Goal: Task Accomplishment & Management: Complete application form

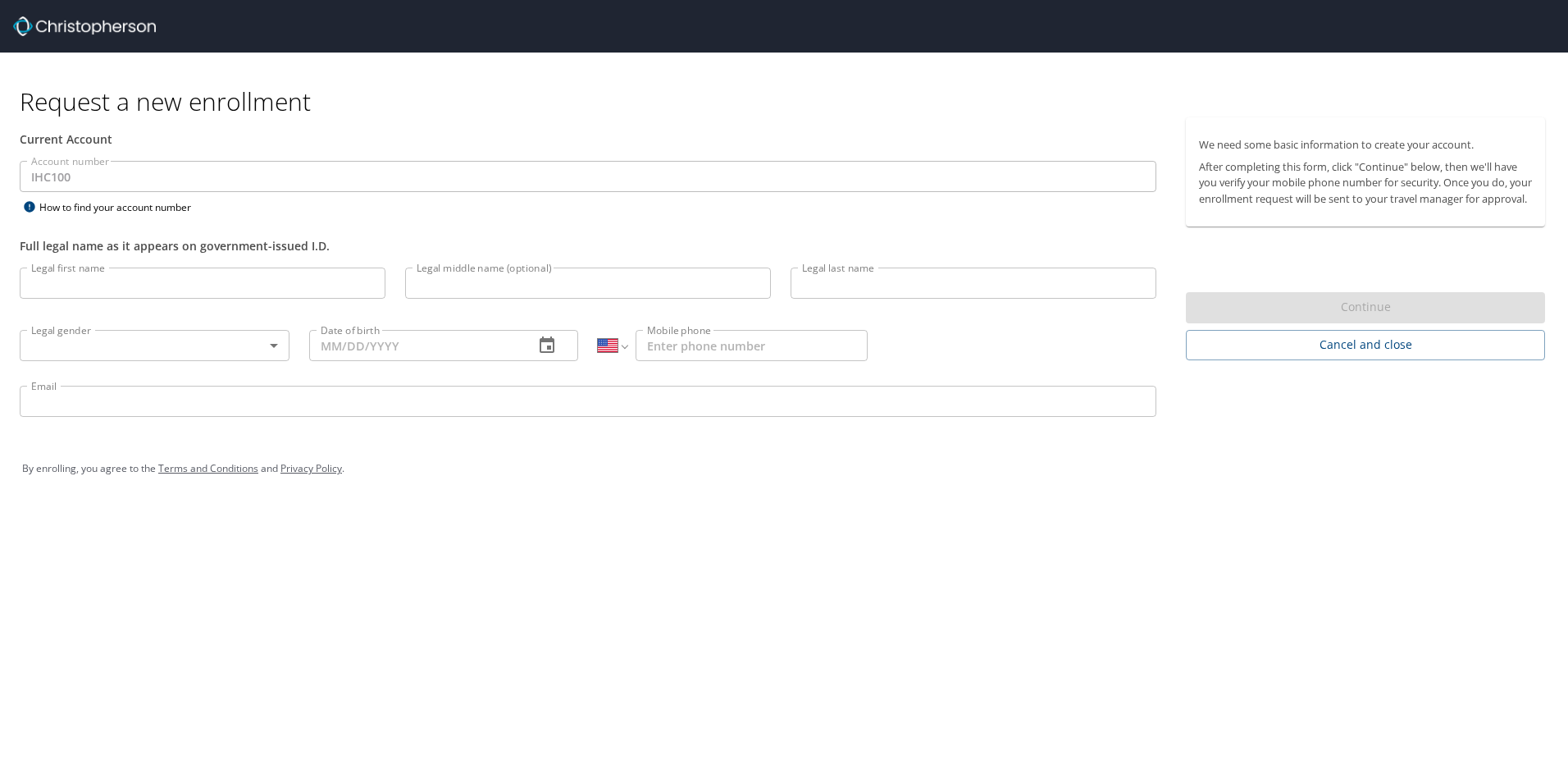
select select "US"
click at [110, 287] on input "Legal first name" at bounding box center [203, 283] width 365 height 31
type input "Aldo"
type input "Garcia"
click at [274, 350] on body "Request a new enrollment Current Account Account number IHC100 Account number H…" at bounding box center [784, 392] width 1568 height 783
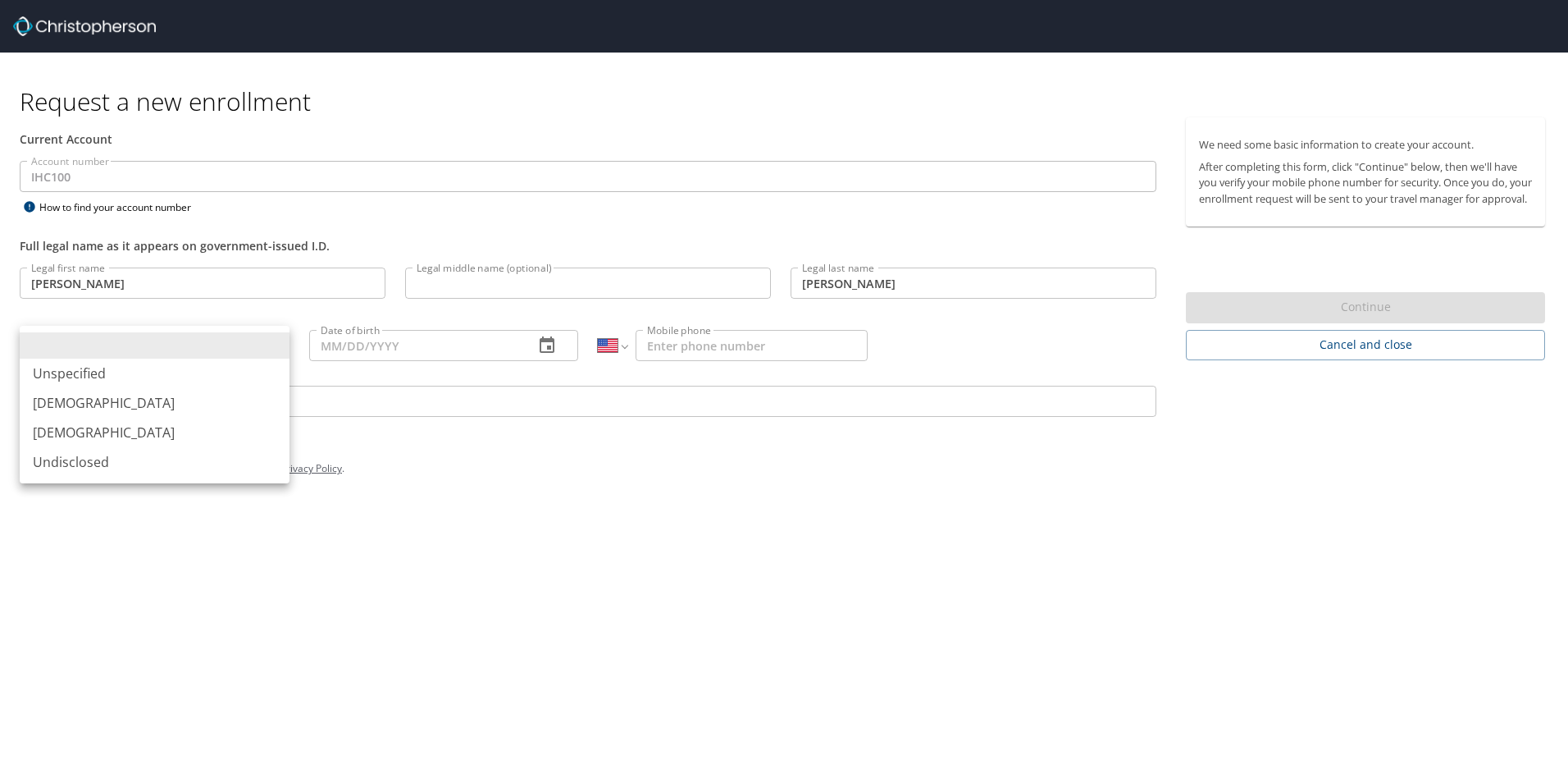
click at [44, 400] on li "Male" at bounding box center [155, 403] width 270 height 29
type input "Male"
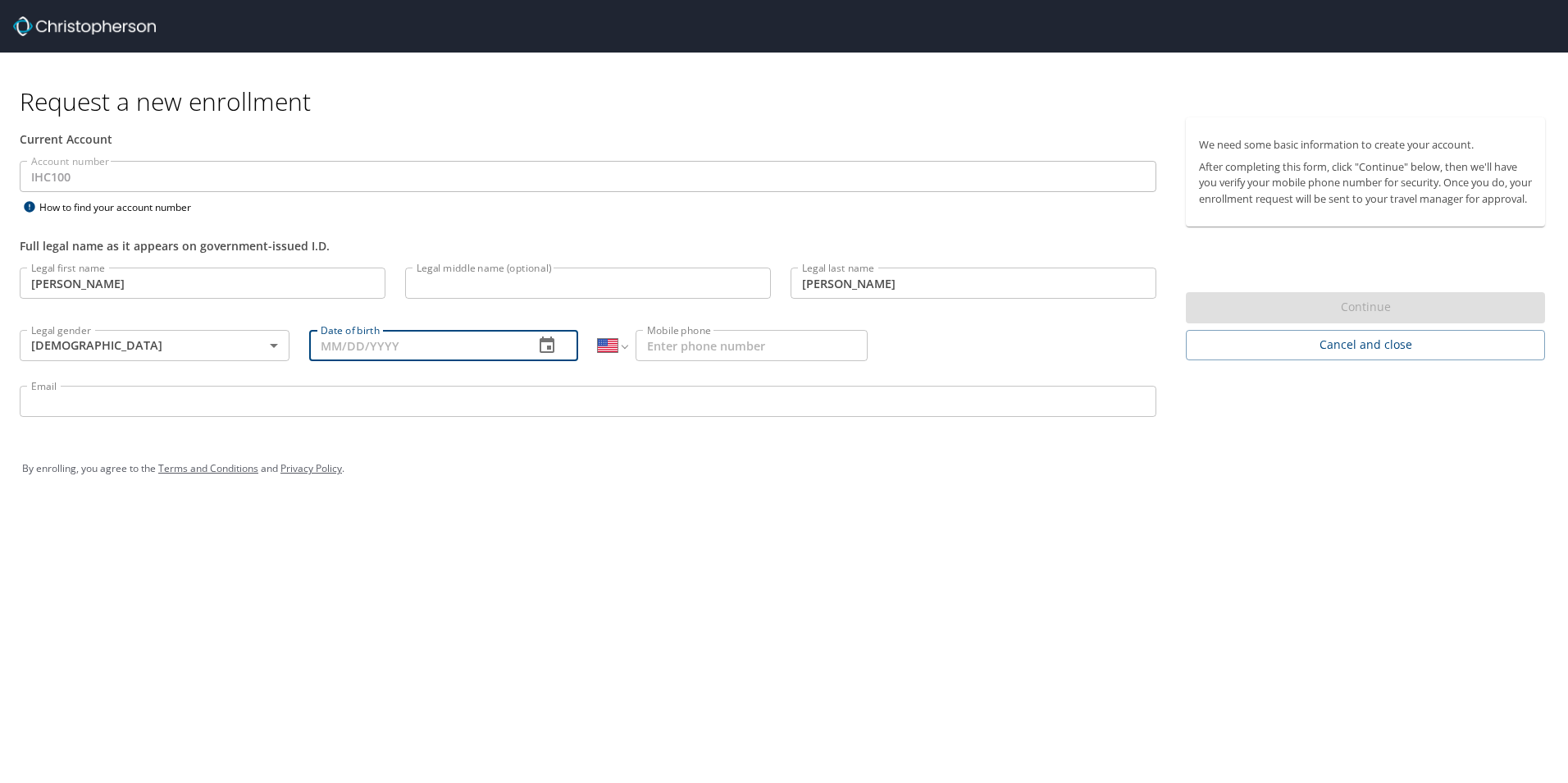
click at [474, 358] on input "Date of birth" at bounding box center [415, 346] width 212 height 31
type input "06/19/1980"
click at [798, 336] on input "Mobile phone" at bounding box center [752, 346] width 232 height 31
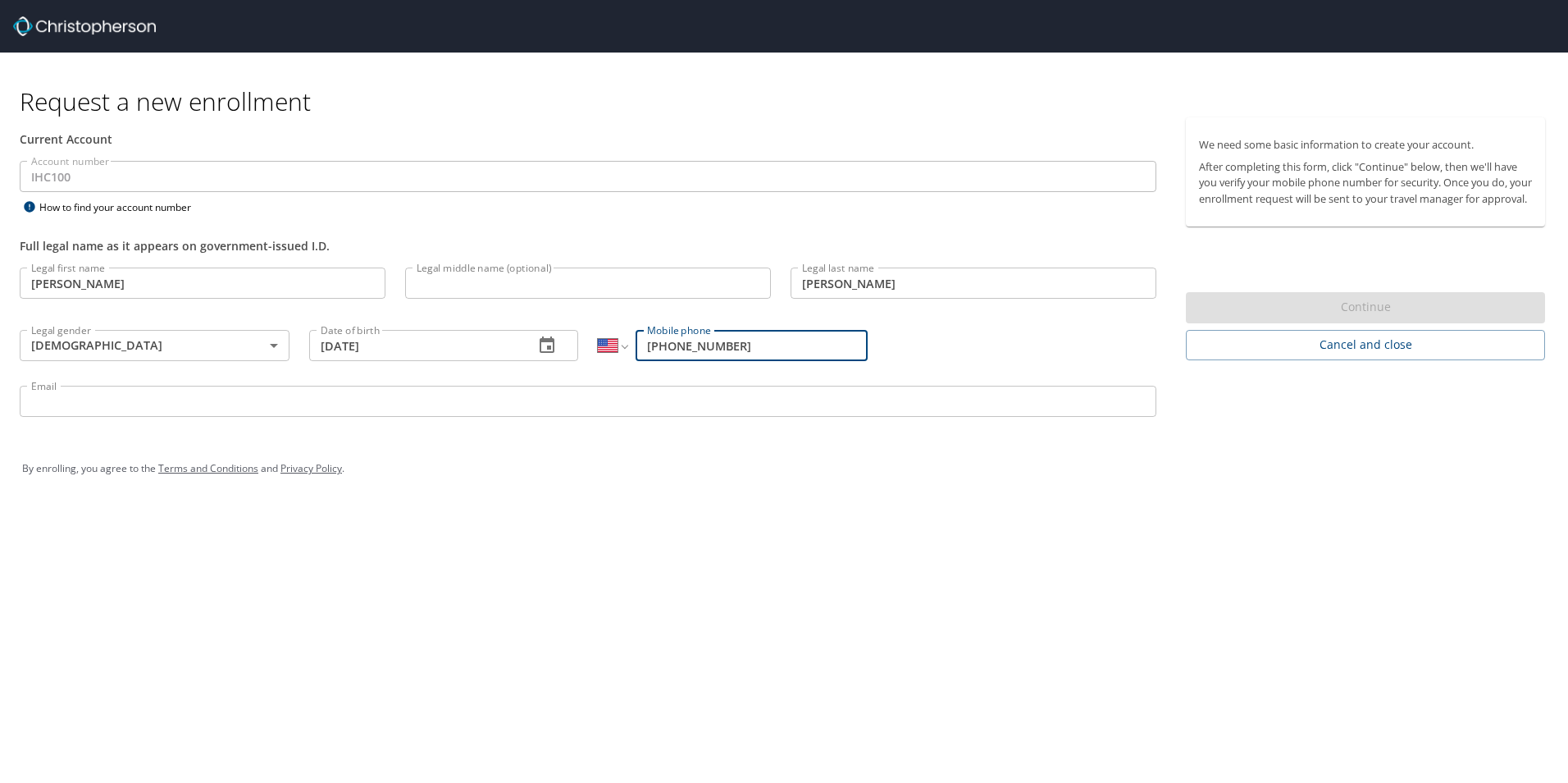
type input "(702) 544-1748"
click at [833, 398] on input "Email" at bounding box center [588, 401] width 1137 height 31
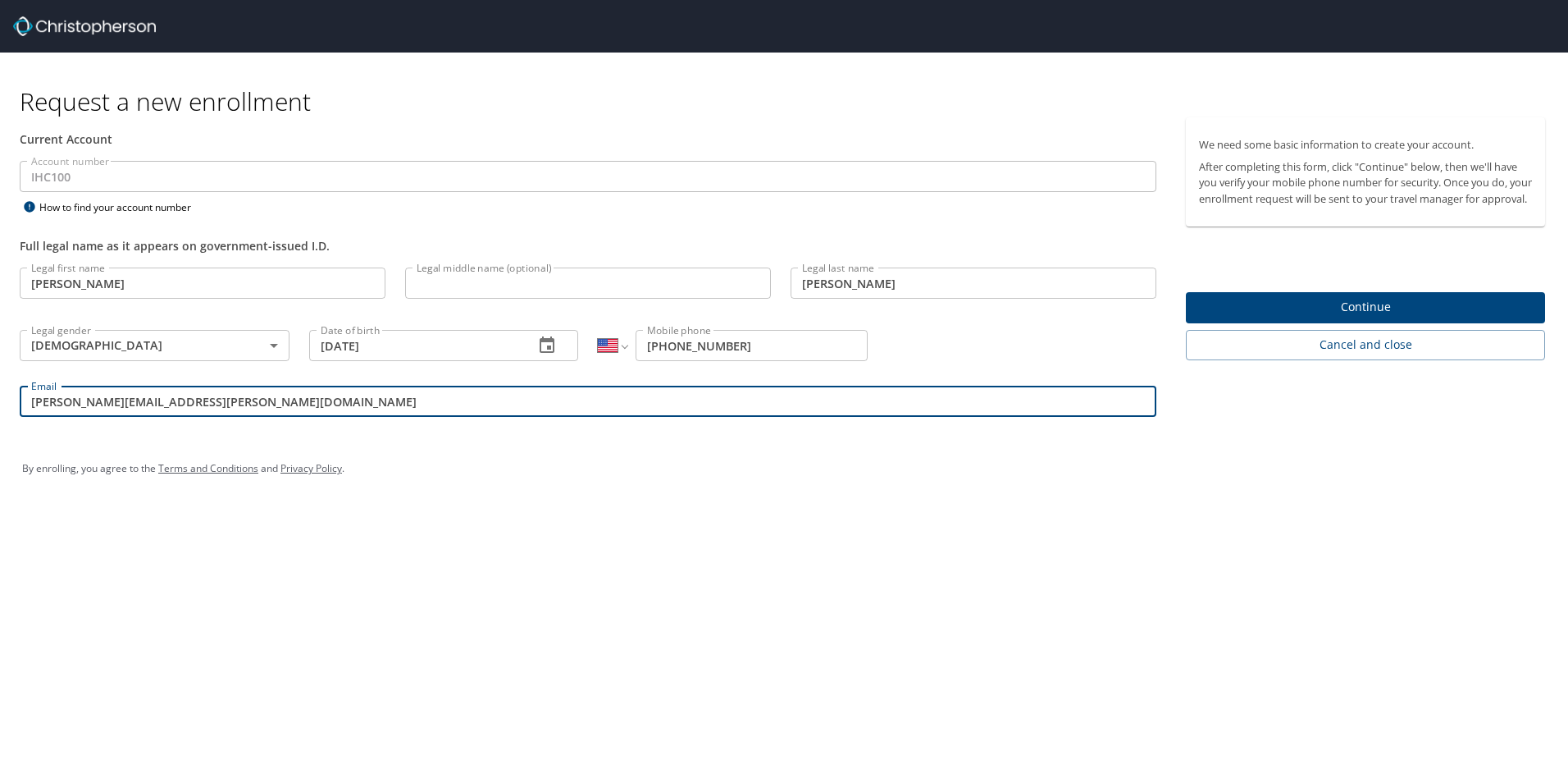
type input "aldo.garcia@imail.org"
click at [1358, 318] on span "Continue" at bounding box center [1365, 307] width 333 height 21
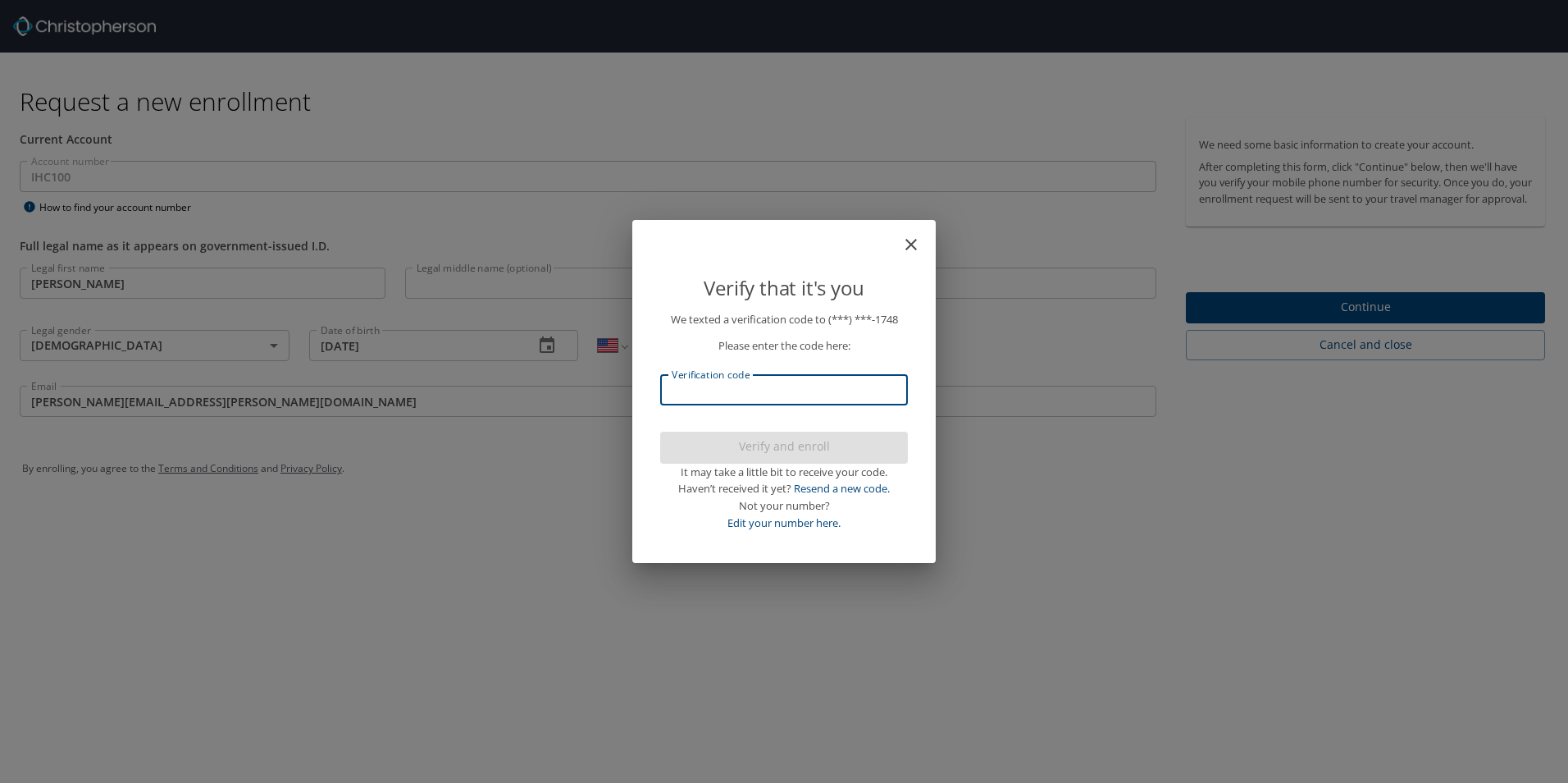
click at [785, 386] on input "Verification code" at bounding box center [784, 390] width 248 height 31
click at [797, 447] on span "Verify and enroll" at bounding box center [784, 447] width 222 height 21
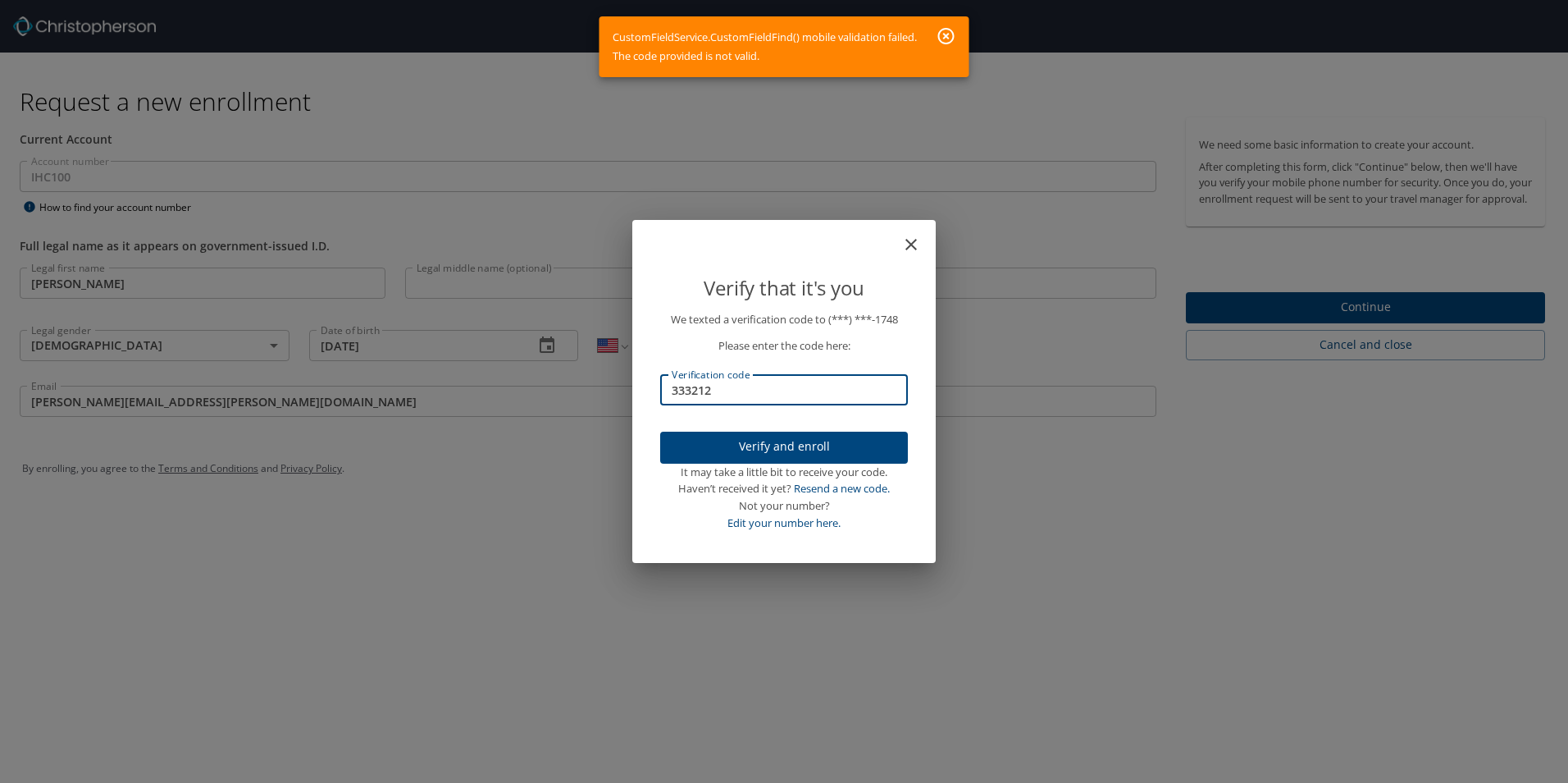
click at [751, 400] on input "333212" at bounding box center [784, 390] width 248 height 31
click at [751, 399] on input "333212" at bounding box center [784, 390] width 248 height 31
type input "761167"
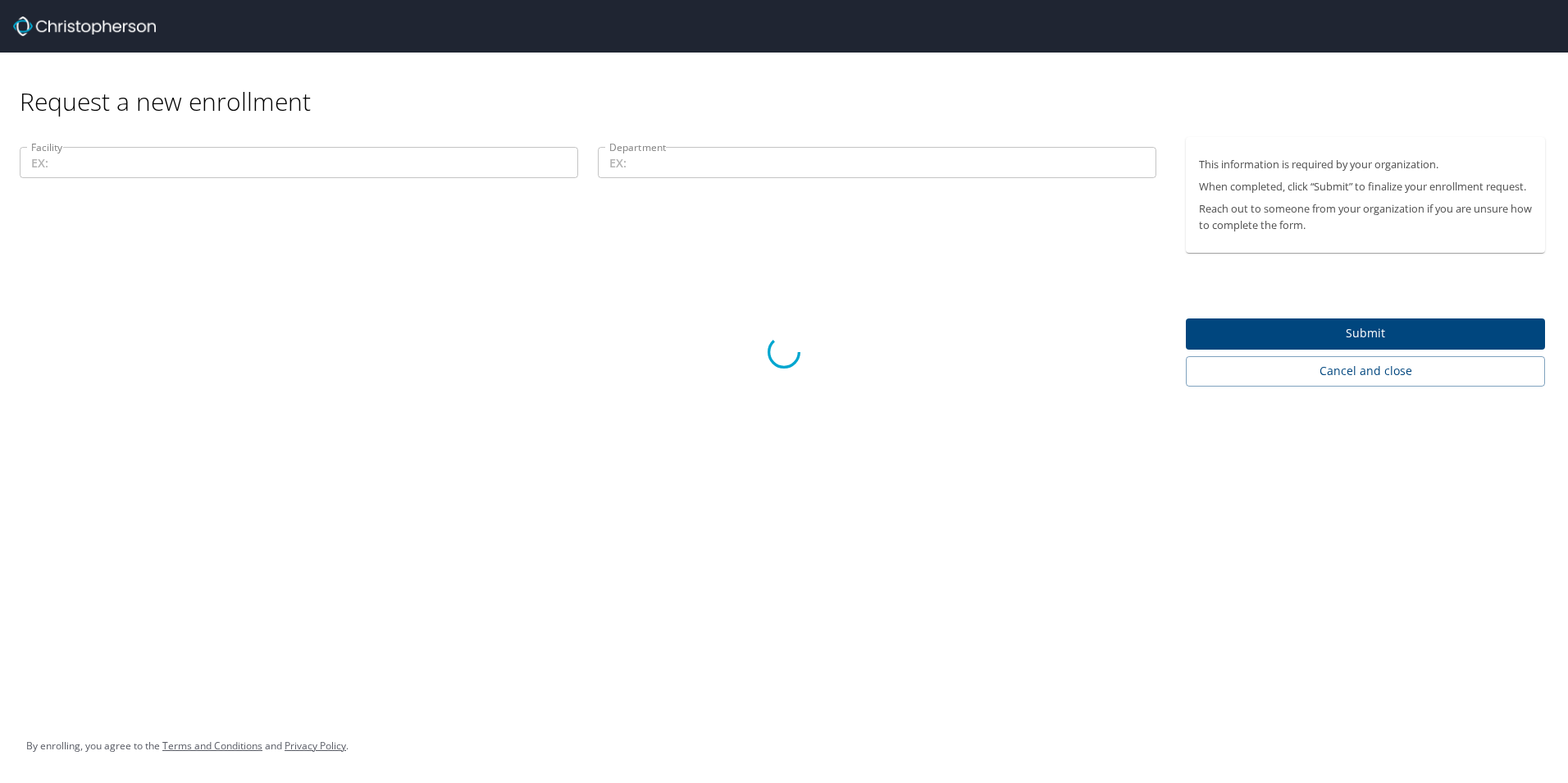
click at [670, 155] on div at bounding box center [784, 352] width 1568 height 860
drag, startPoint x: 653, startPoint y: 163, endPoint x: 344, endPoint y: 178, distance: 309.4
click at [653, 163] on div at bounding box center [784, 352] width 1568 height 860
click at [196, 157] on div at bounding box center [784, 352] width 1568 height 860
drag, startPoint x: 209, startPoint y: 165, endPoint x: 218, endPoint y: 165, distance: 9.0
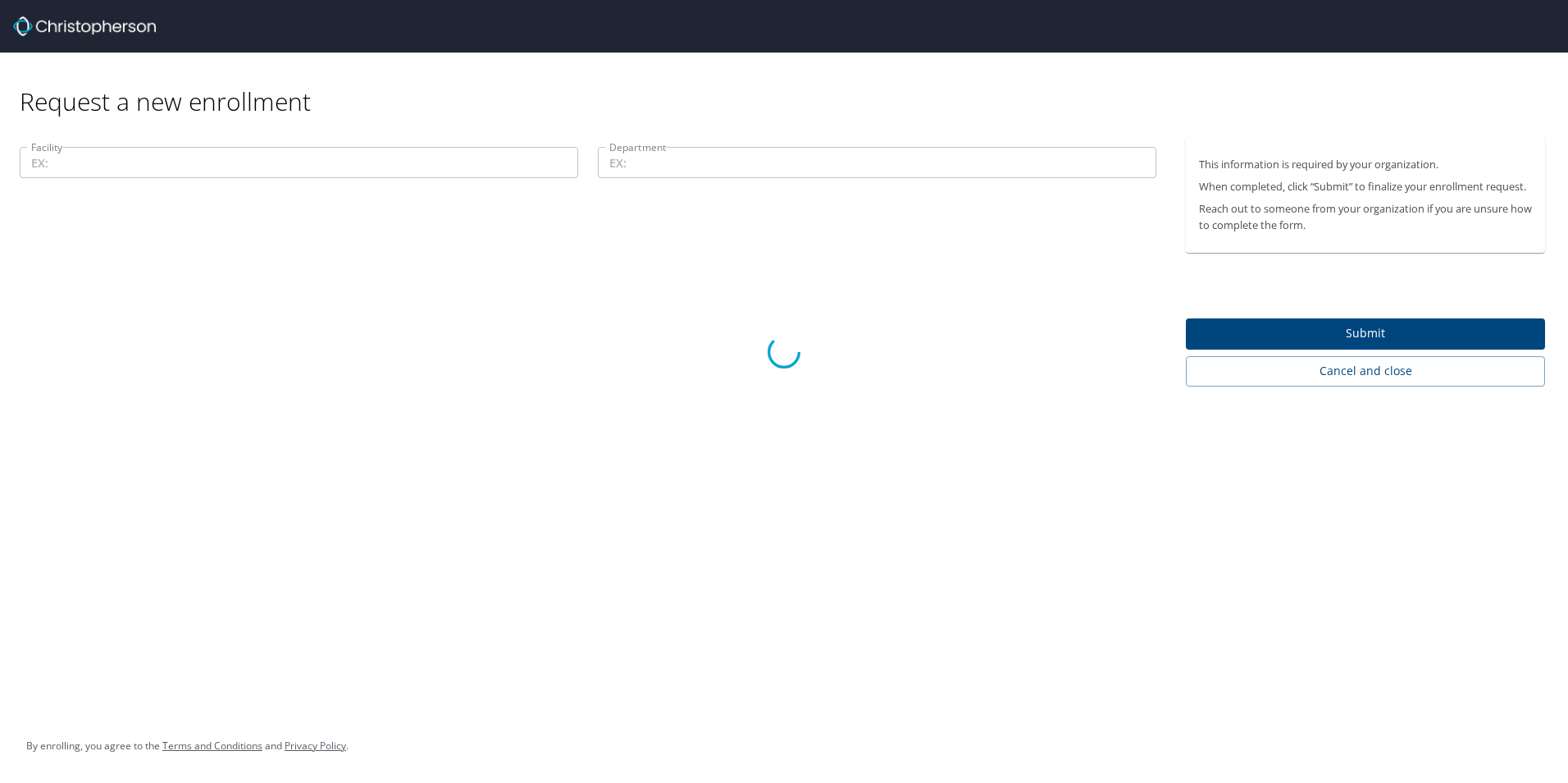
click at [218, 165] on div at bounding box center [784, 352] width 1568 height 860
click at [1375, 333] on div at bounding box center [784, 352] width 1568 height 860
click at [742, 595] on div at bounding box center [784, 352] width 1568 height 860
click at [640, 452] on div at bounding box center [784, 352] width 1568 height 860
drag, startPoint x: 771, startPoint y: 350, endPoint x: 720, endPoint y: 344, distance: 51.4
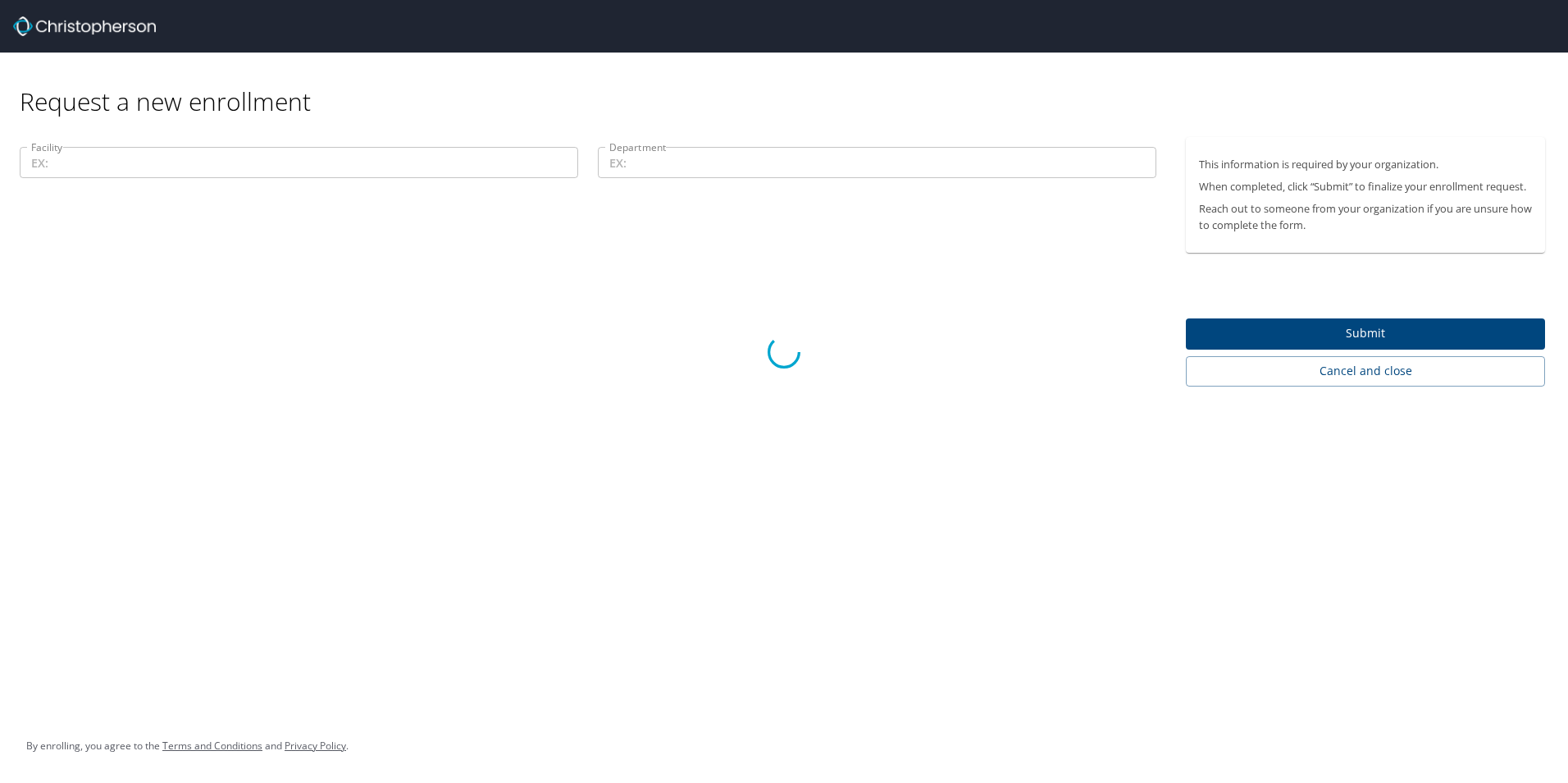
click at [770, 352] on icon at bounding box center [784, 352] width 33 height 33
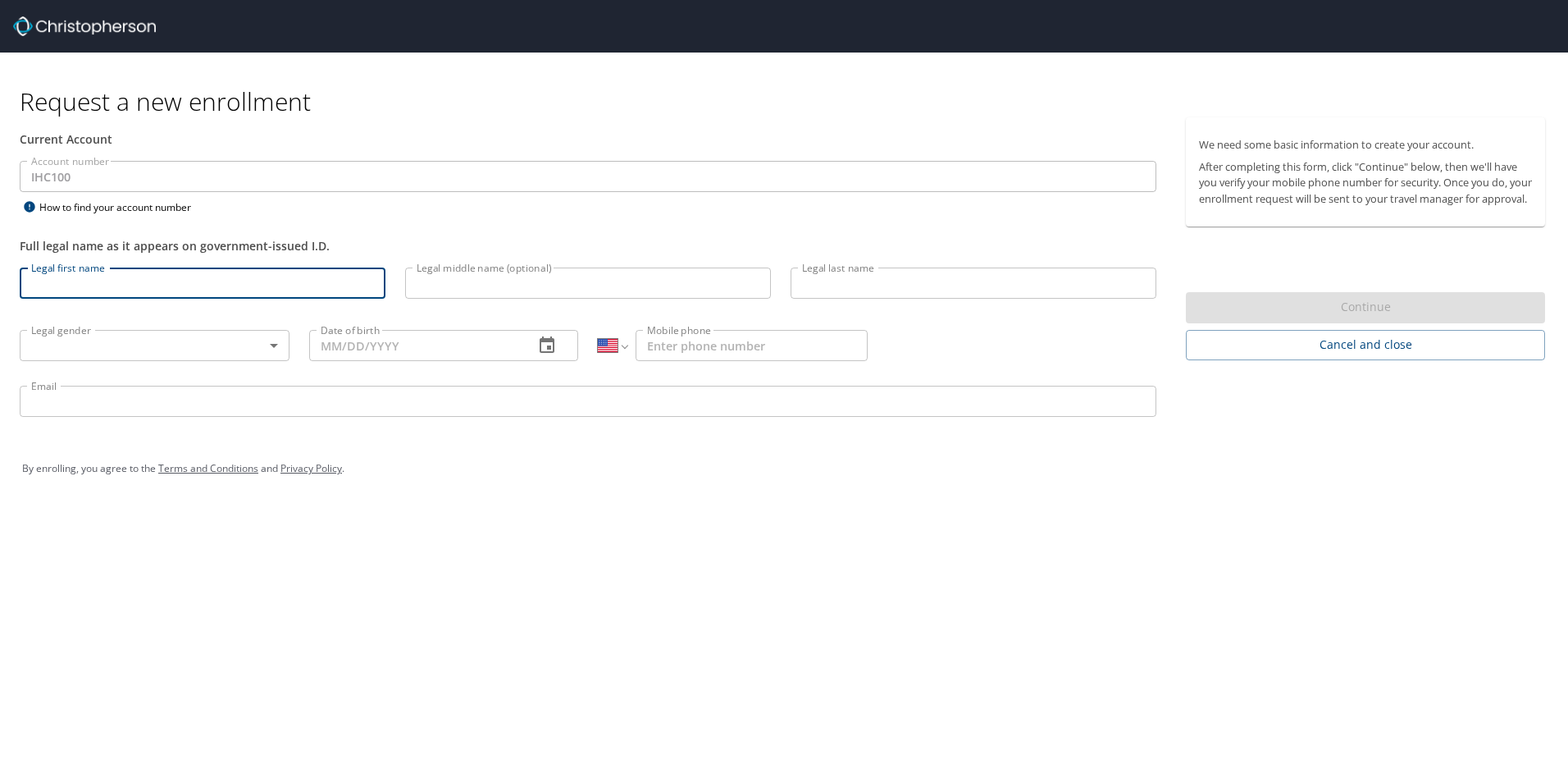
select select "US"
click at [176, 273] on input "Legal first name" at bounding box center [203, 283] width 365 height 31
type input "Aldo"
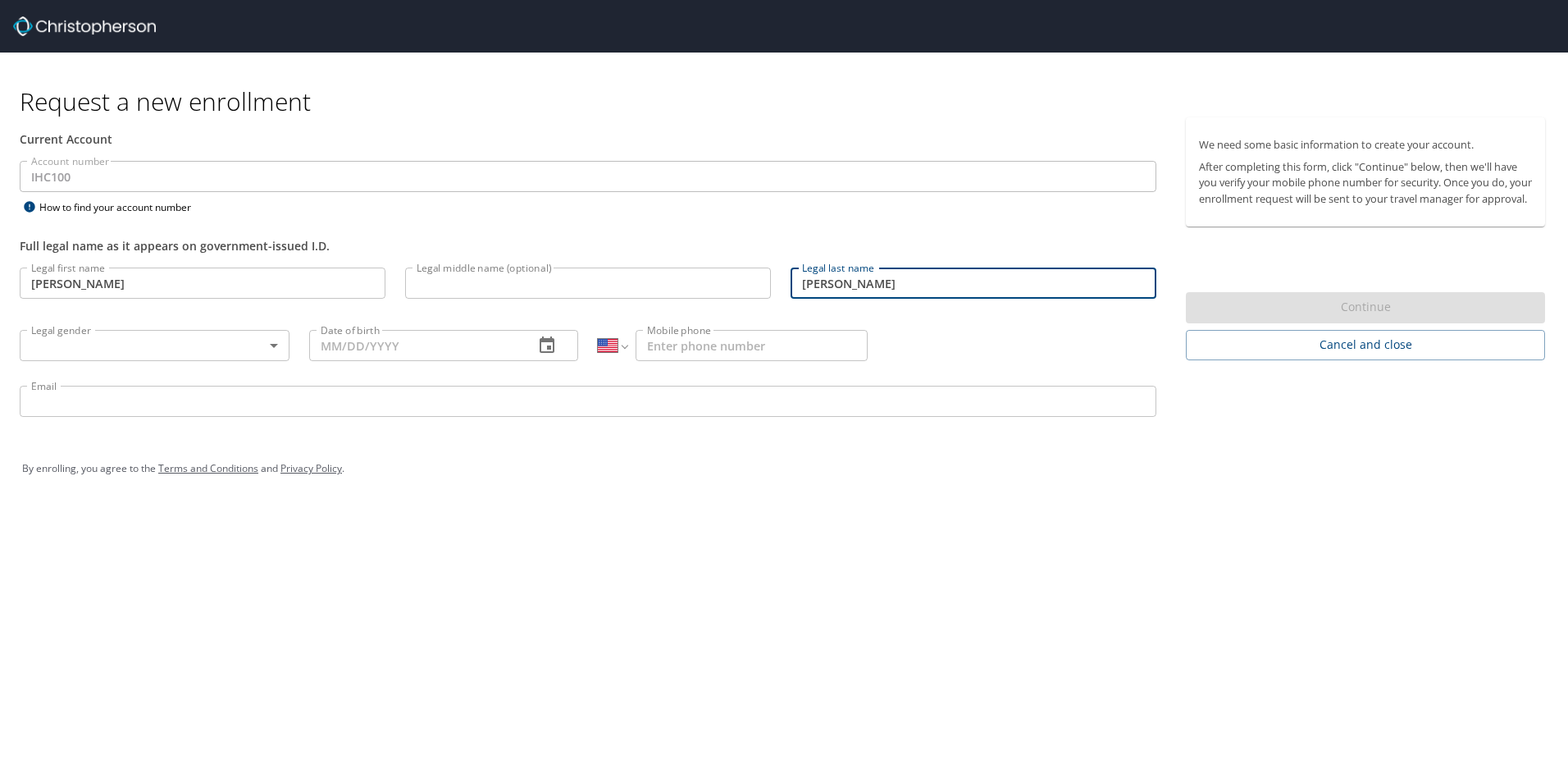
type input "Garcia"
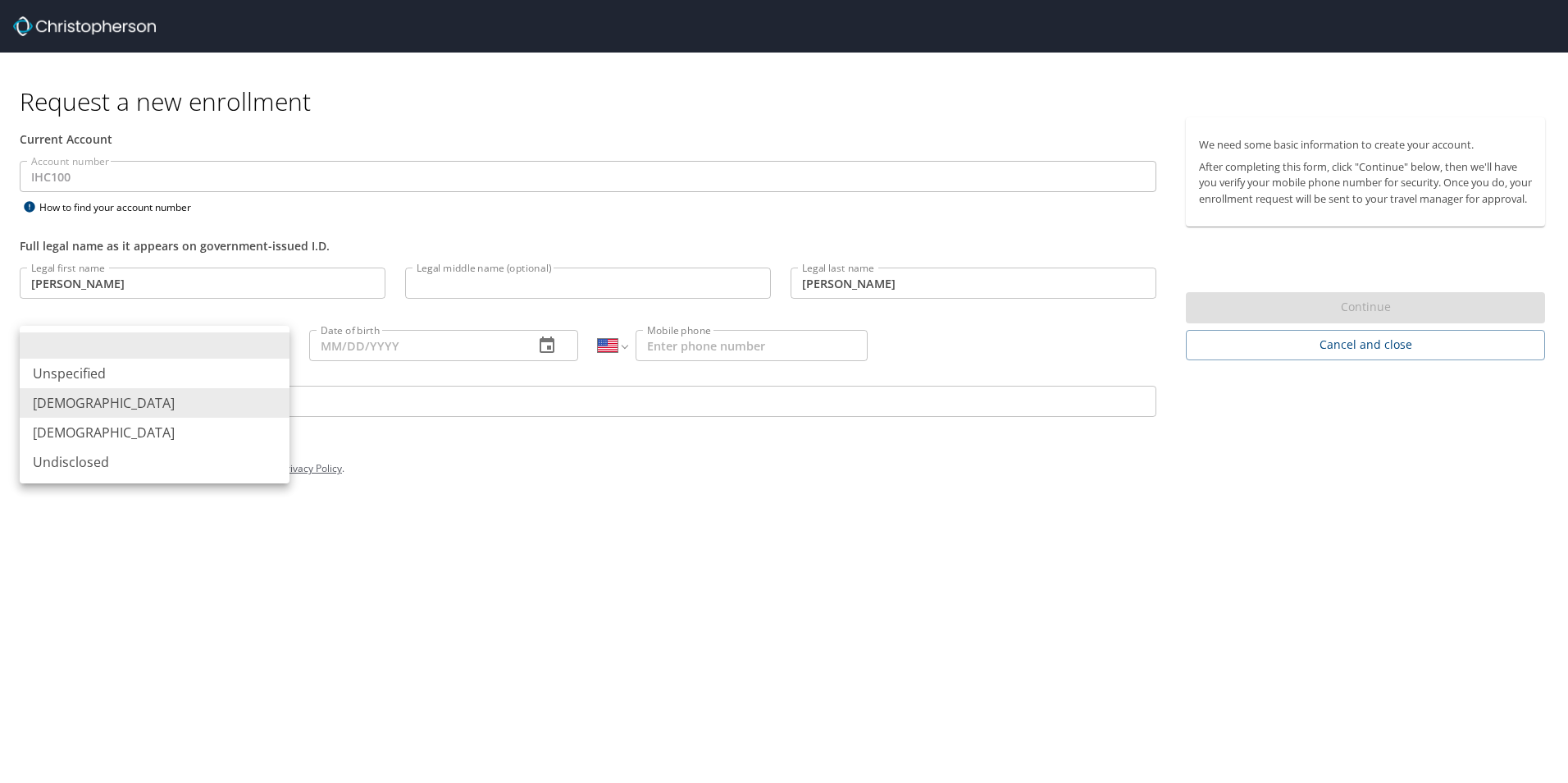
type input "Male"
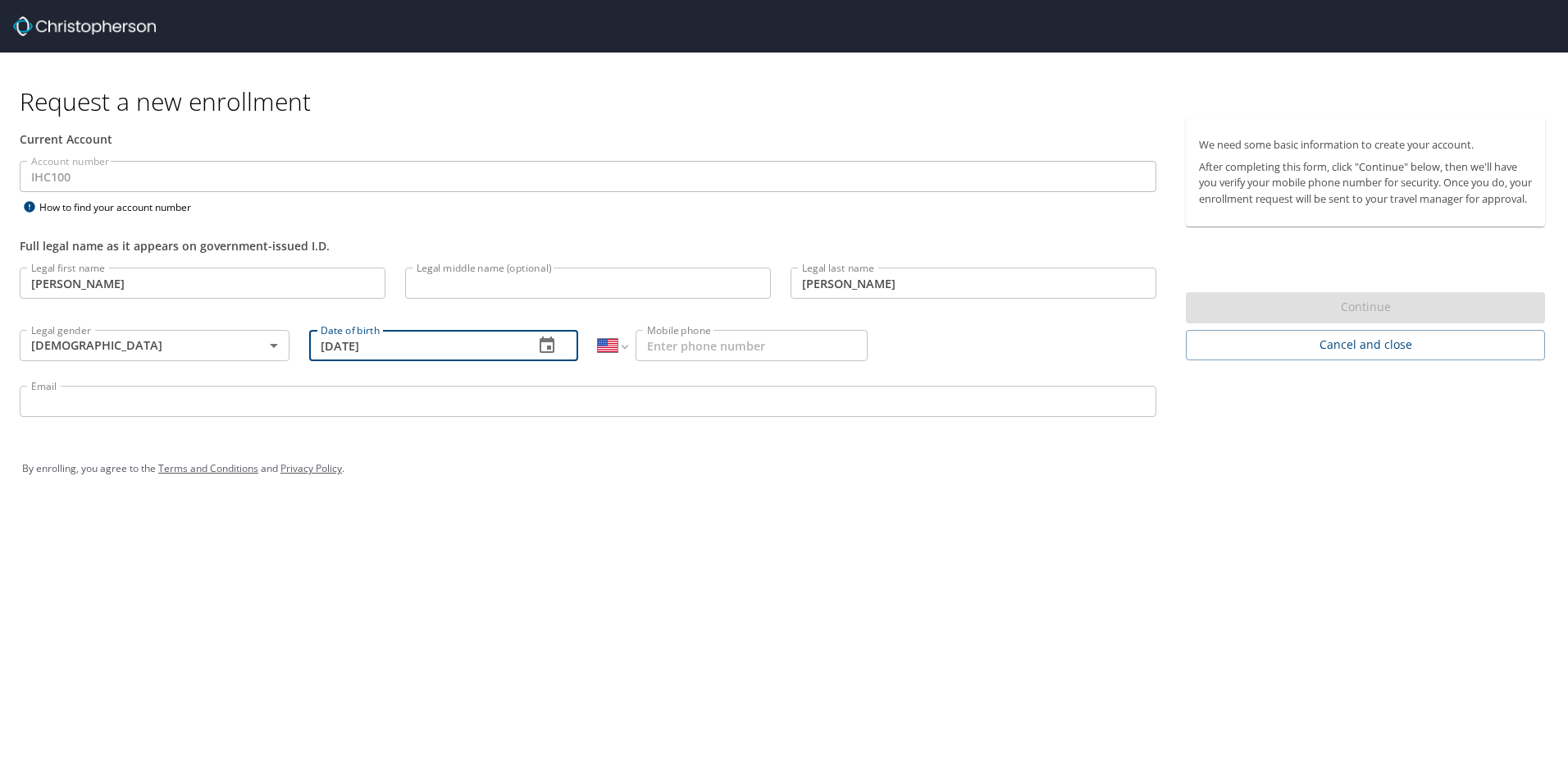
type input "06/19/1980"
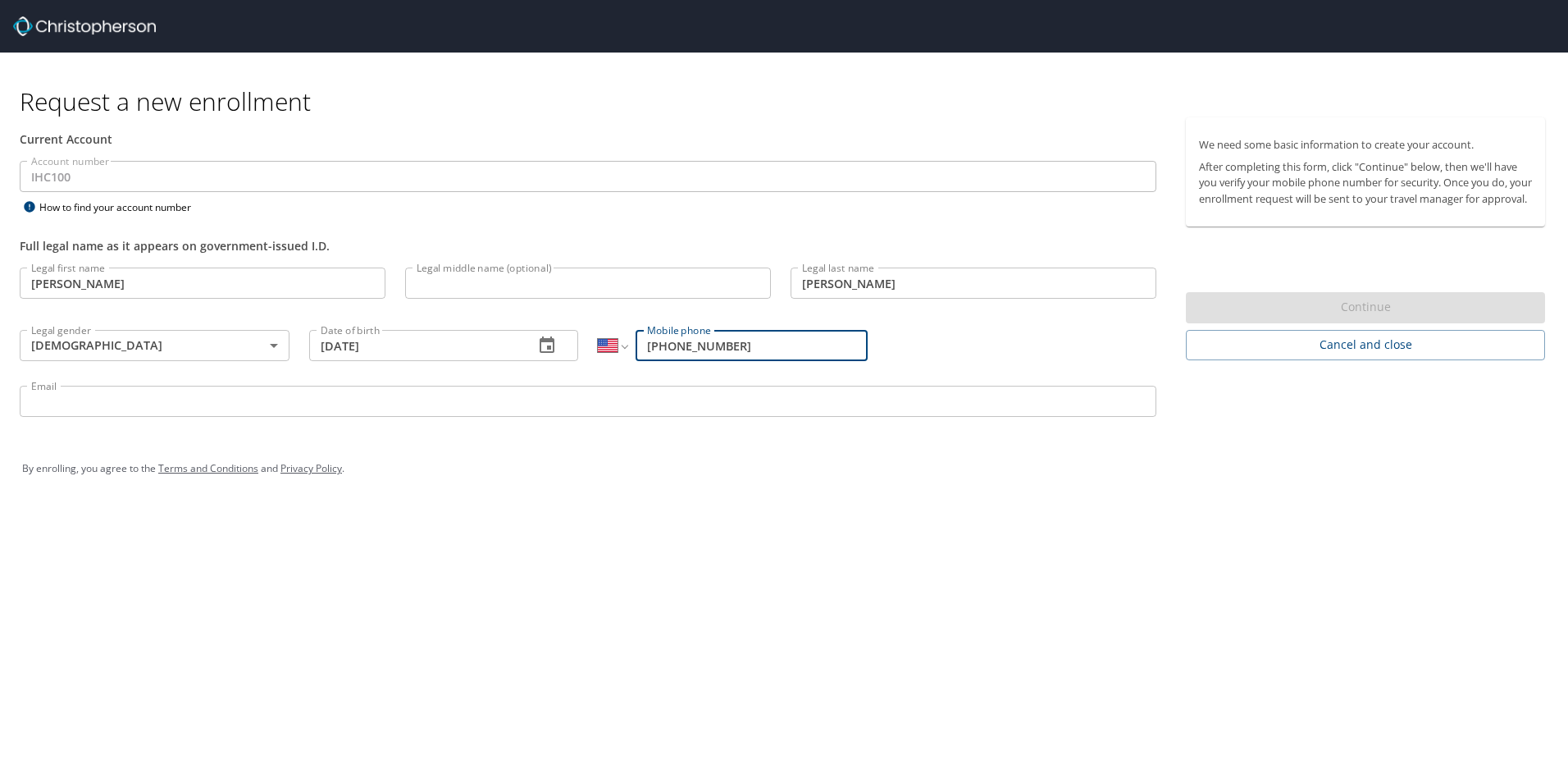
type input "(702) 544-1748"
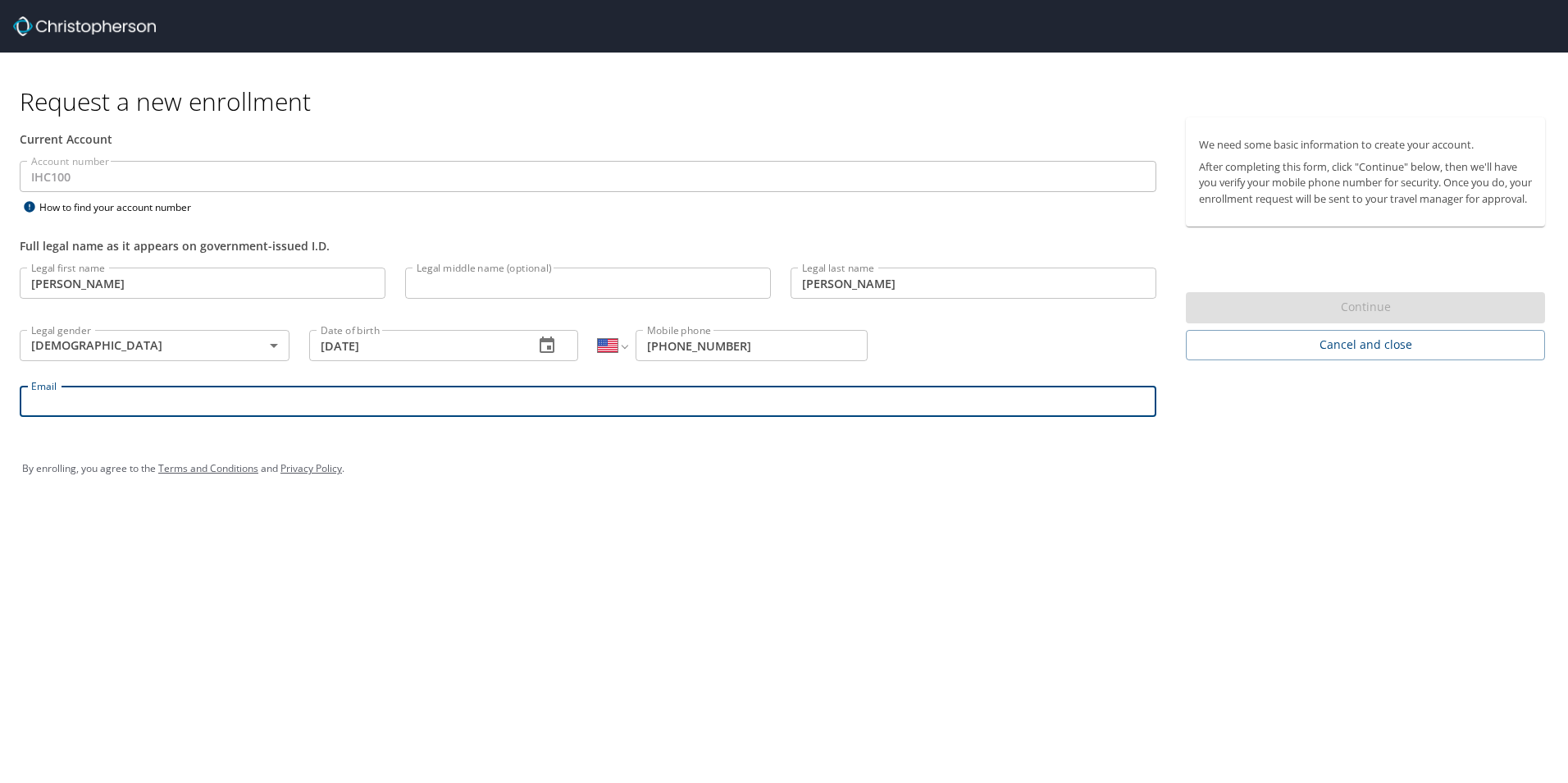
click at [238, 405] on input "Email" at bounding box center [588, 401] width 1137 height 31
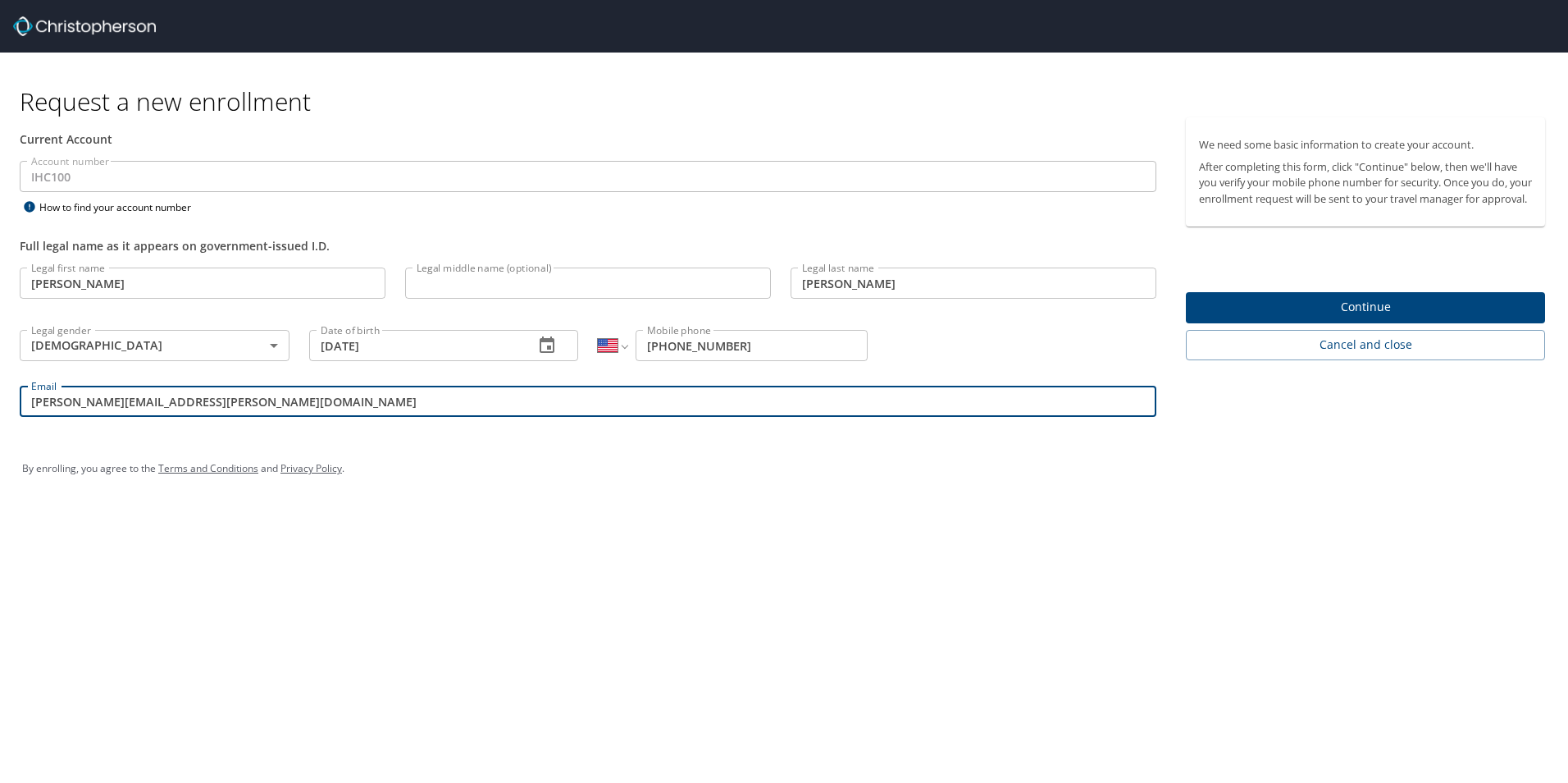
type input "aldo.garcia@imail.org"
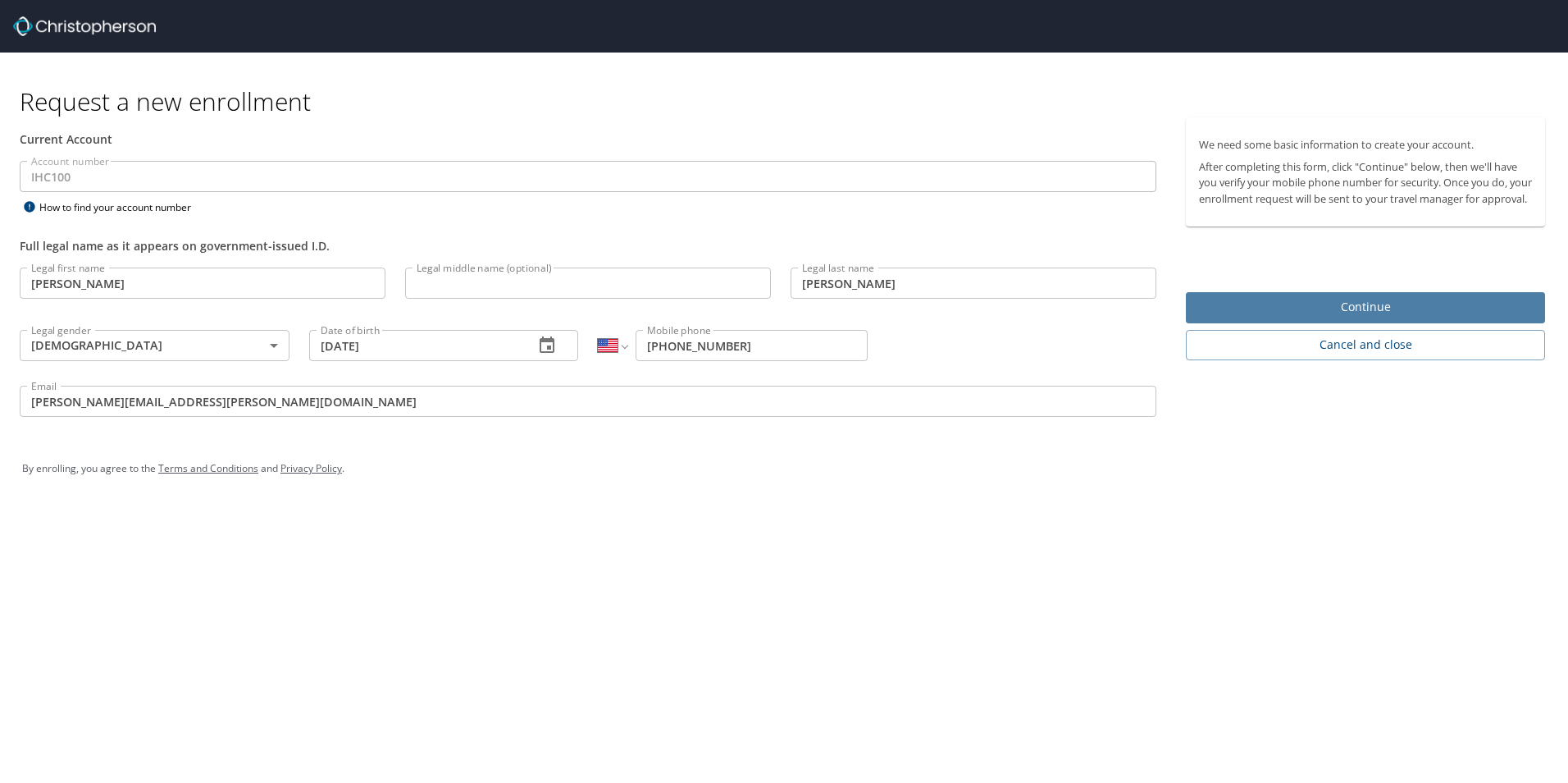
click at [1377, 318] on span "Continue" at bounding box center [1365, 307] width 333 height 21
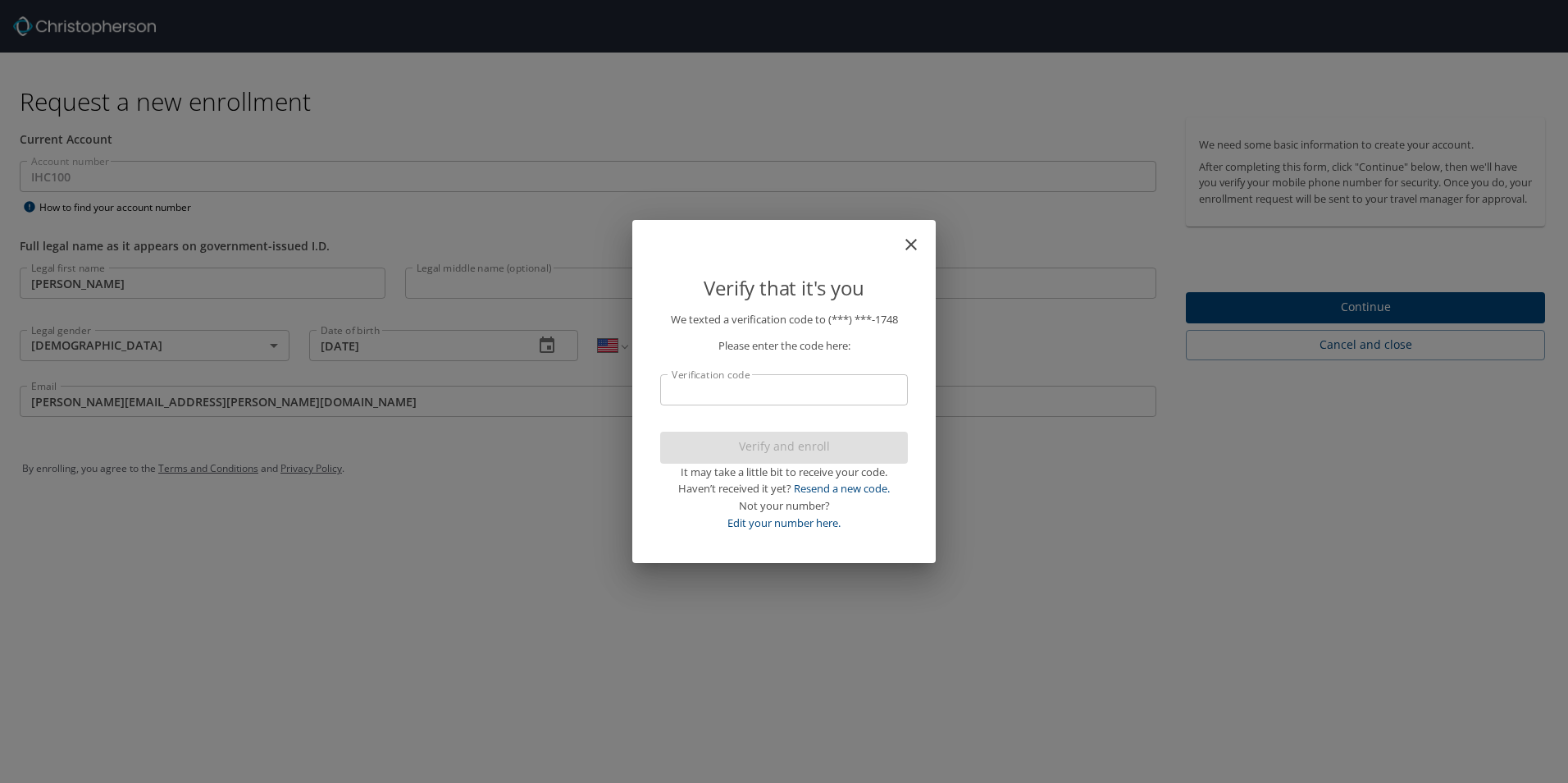
click at [791, 379] on input "Verification code" at bounding box center [784, 390] width 248 height 31
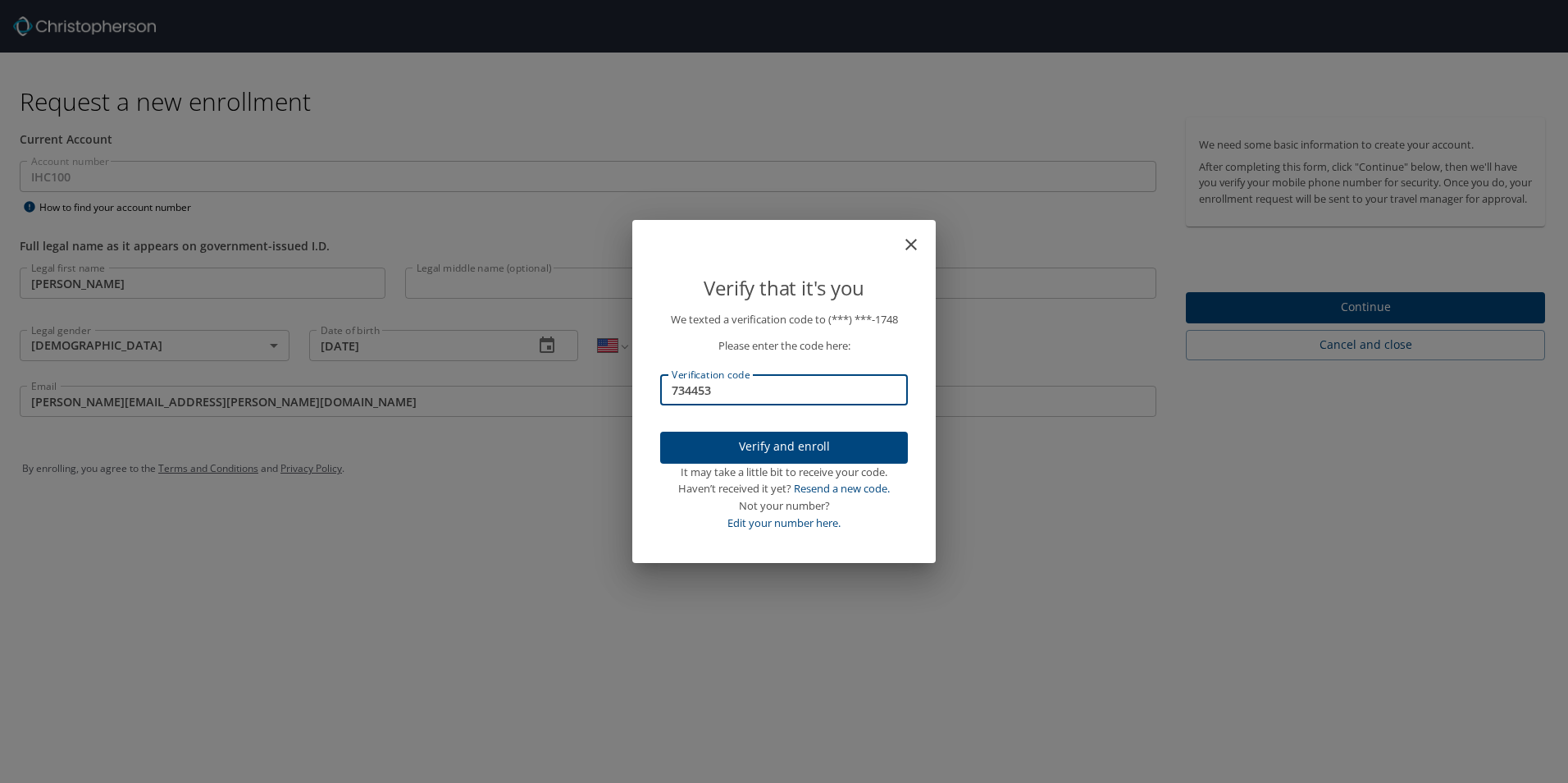
type input "734453"
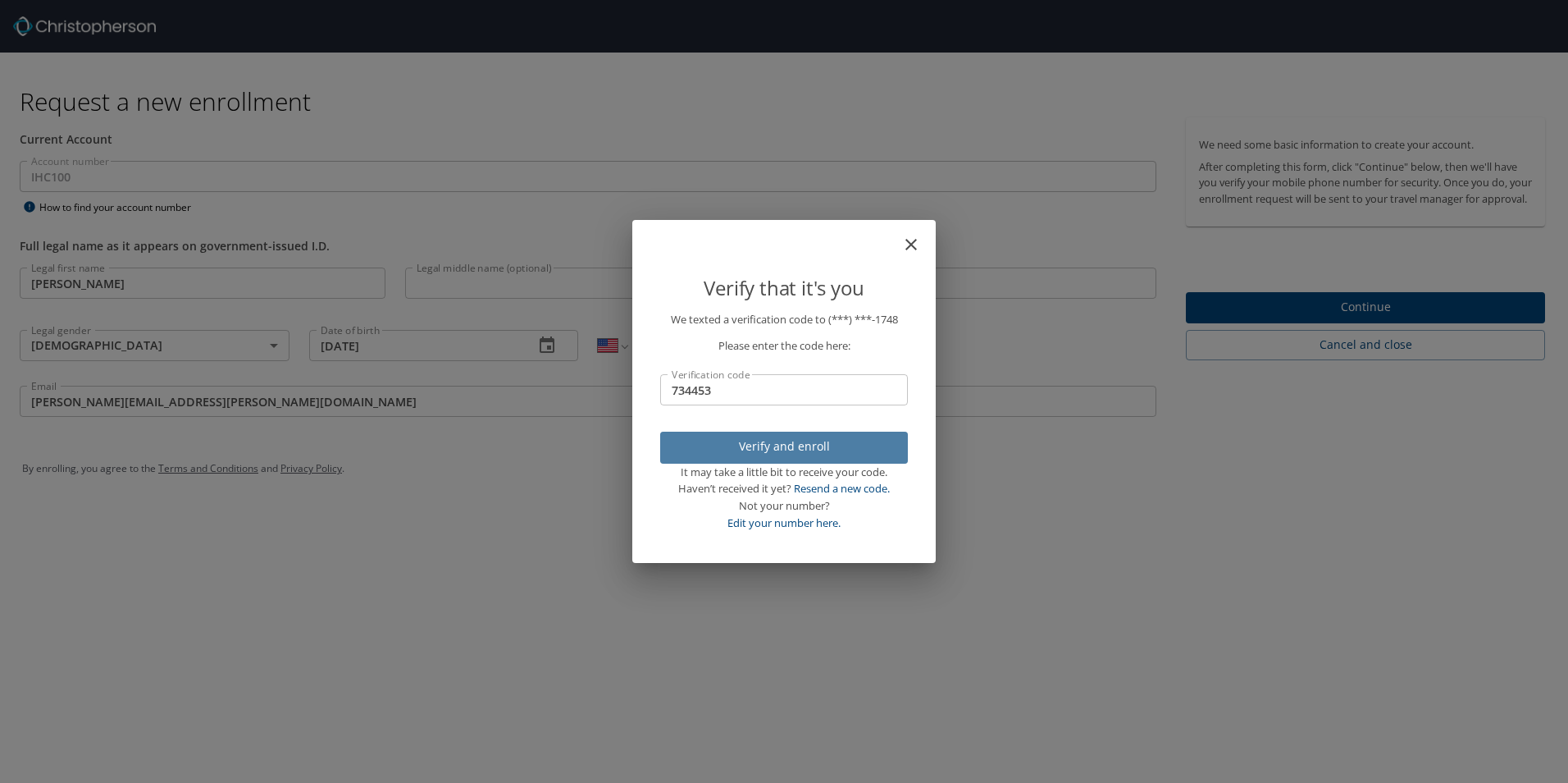
click at [799, 450] on span "Verify and enroll" at bounding box center [784, 447] width 222 height 21
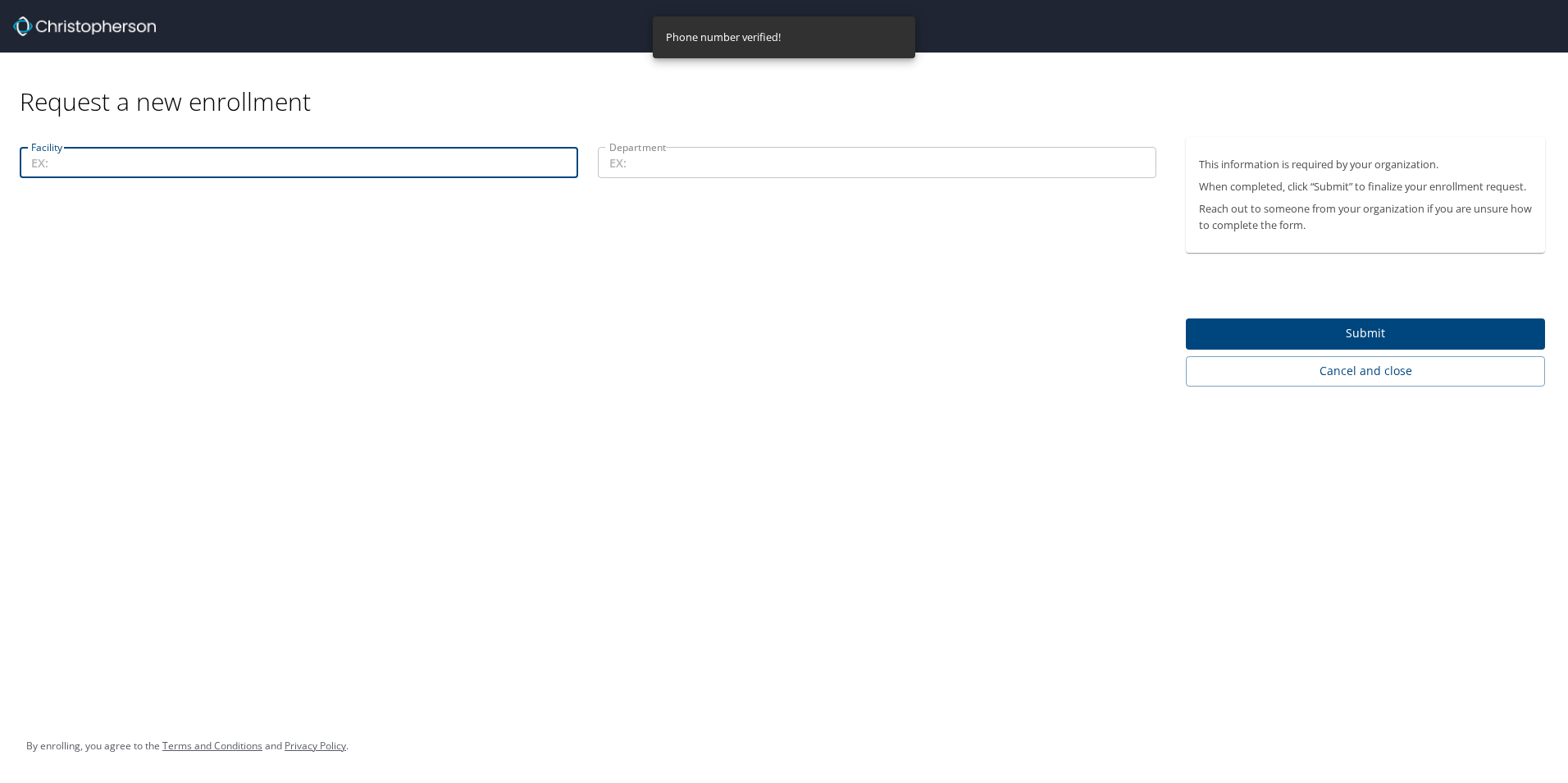
click at [418, 170] on input "Facility" at bounding box center [299, 163] width 558 height 31
click at [752, 175] on input "Department" at bounding box center [876, 163] width 558 height 31
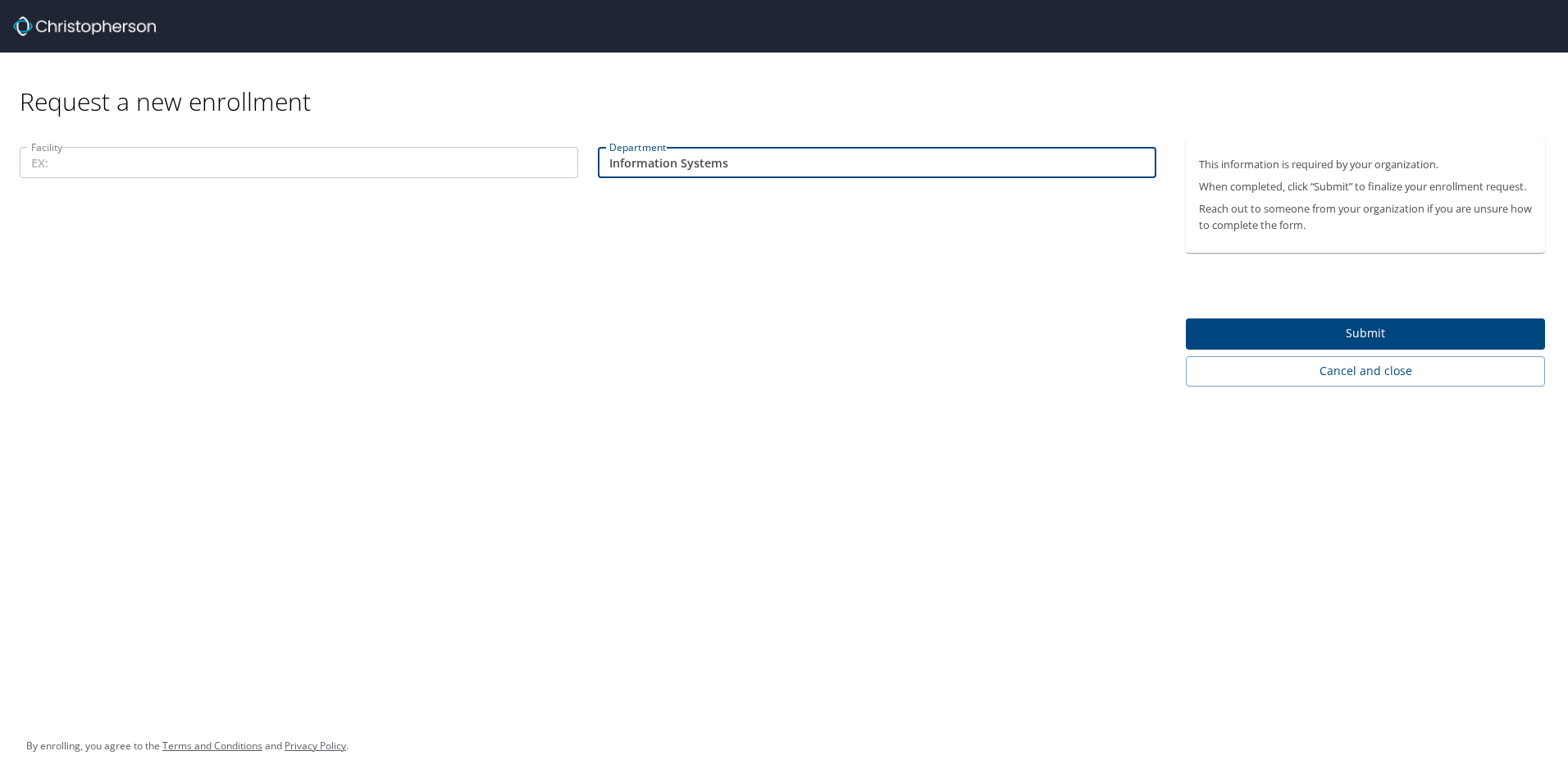
type input "Information Systems"
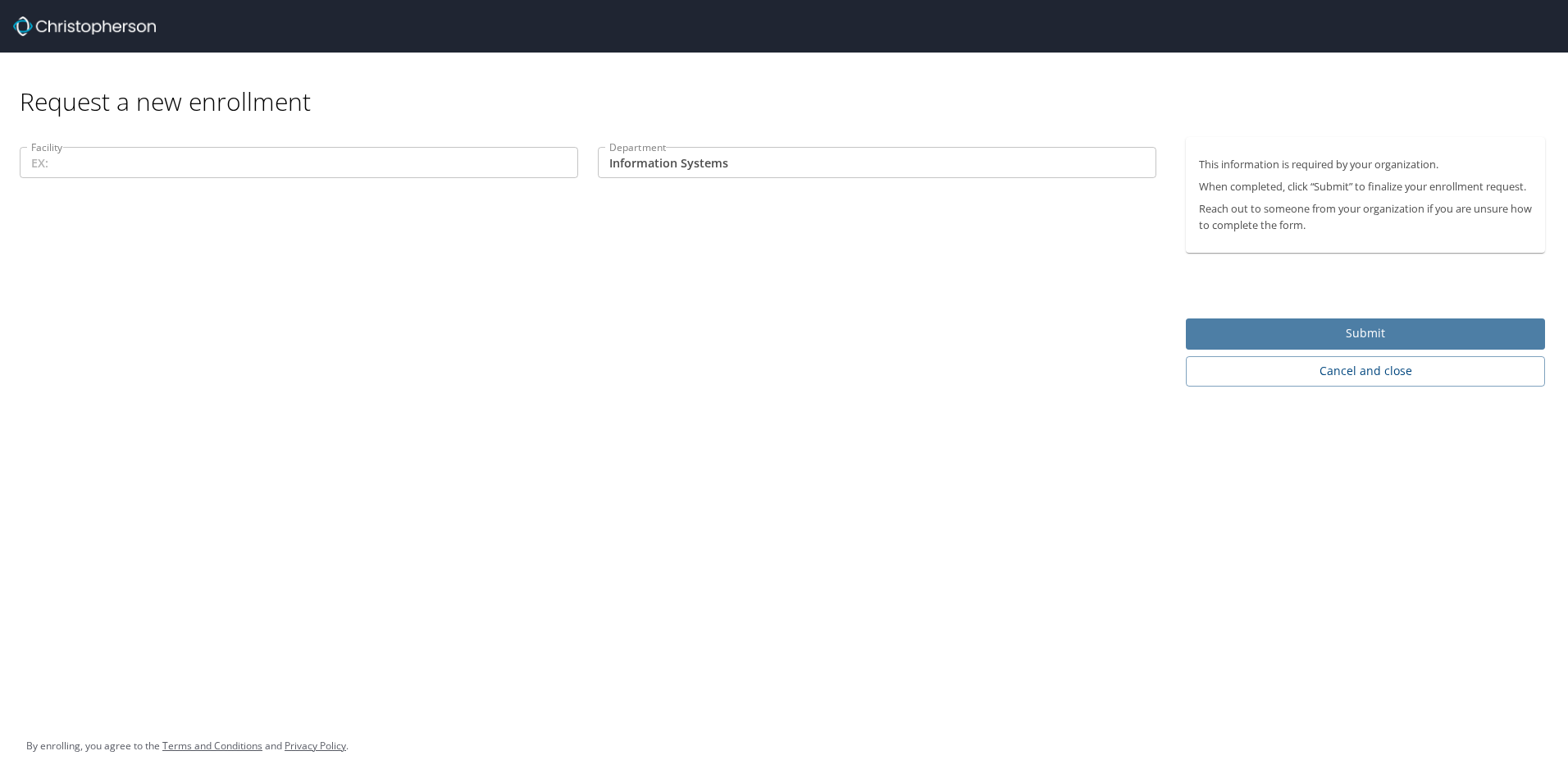
click at [1423, 332] on span "Submit" at bounding box center [1365, 333] width 333 height 21
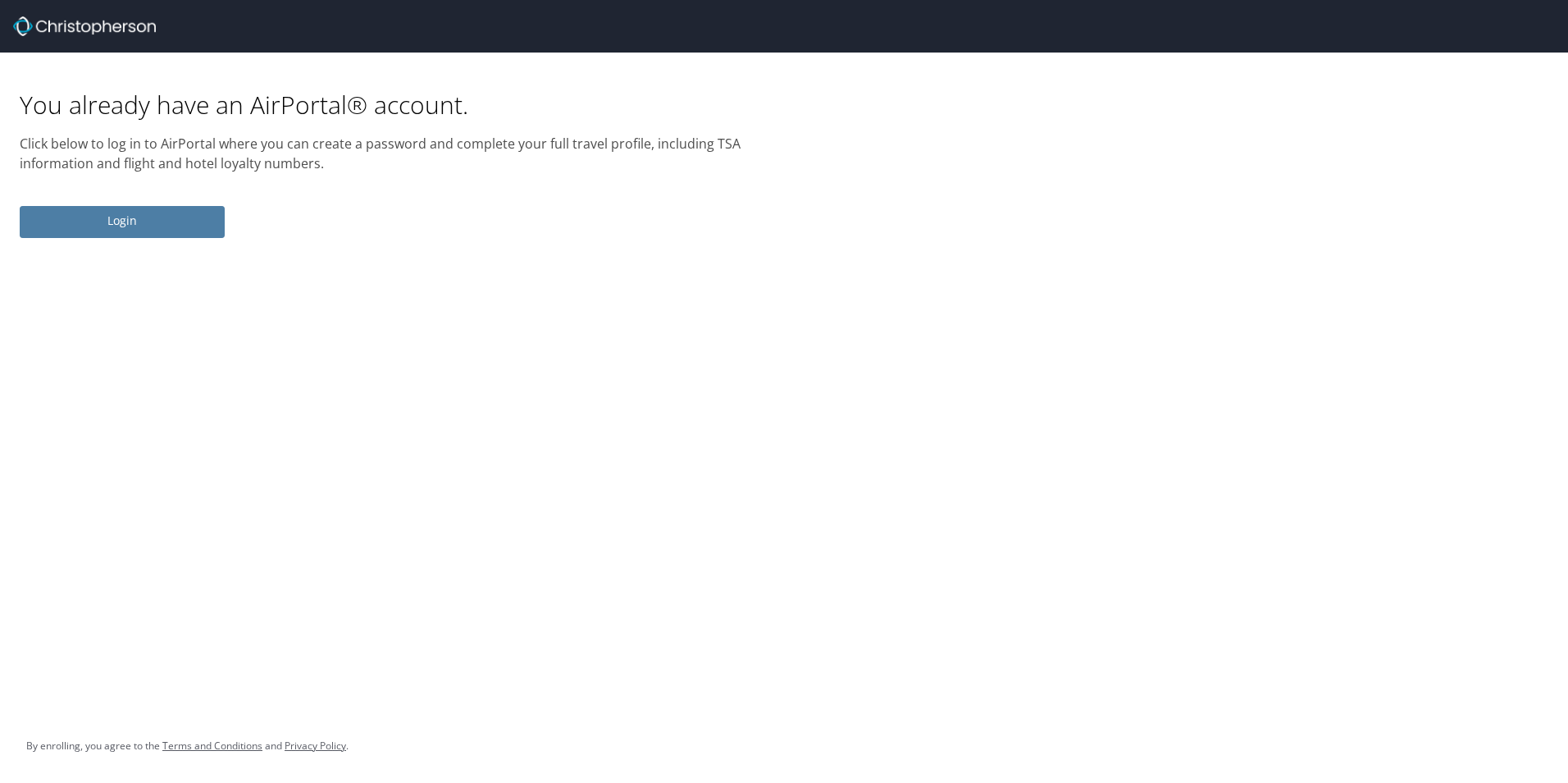
click at [129, 223] on span "Login" at bounding box center [122, 221] width 178 height 21
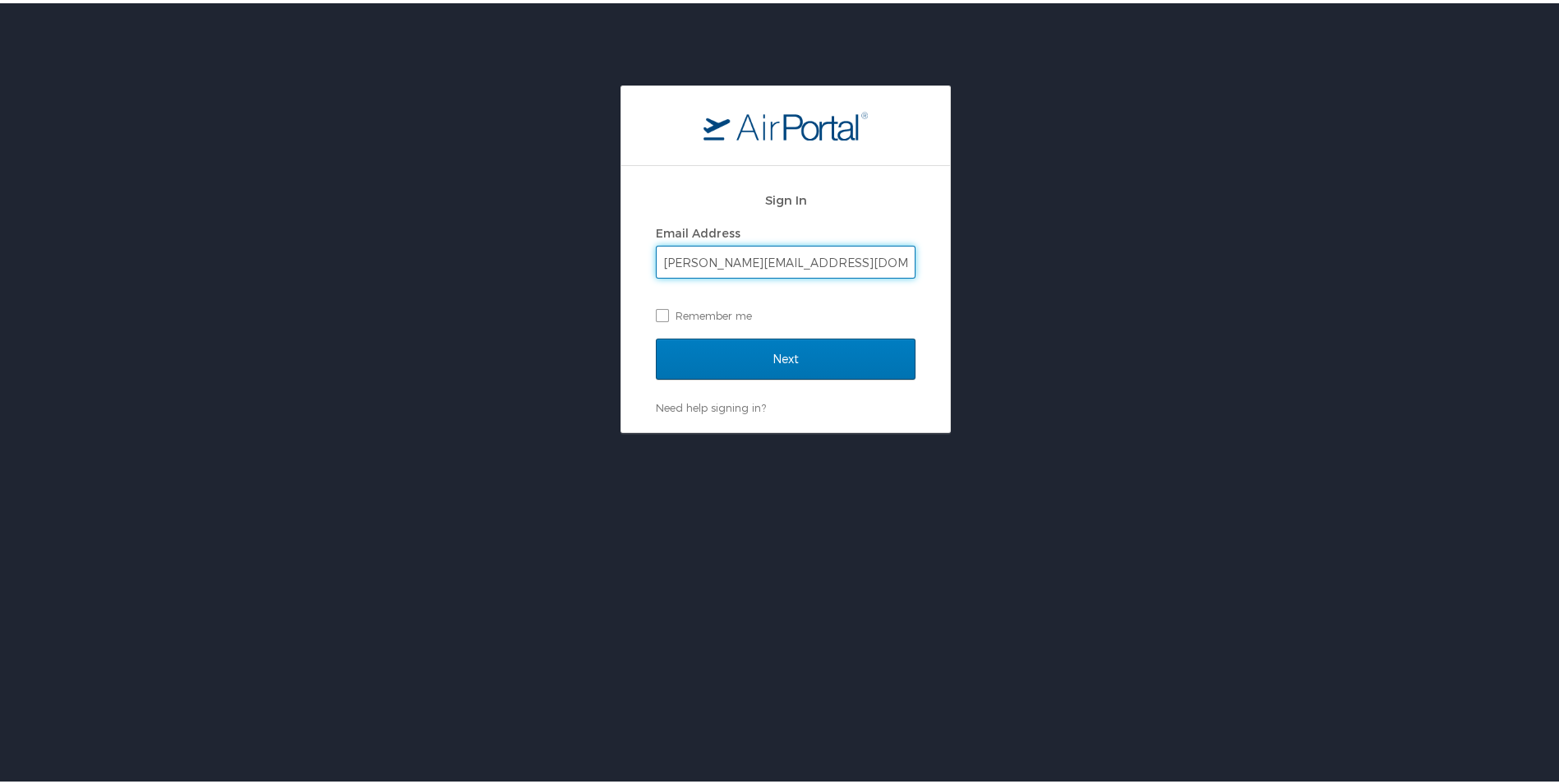
click at [705, 264] on input "aldo.garacia@imail.org" at bounding box center [785, 258] width 258 height 31
type input "aldo.garcia@imail.org"
click at [735, 316] on label "Remember me" at bounding box center [785, 312] width 259 height 24
click at [666, 316] on input "Remember me" at bounding box center [661, 310] width 10 height 10
checkbox input "true"
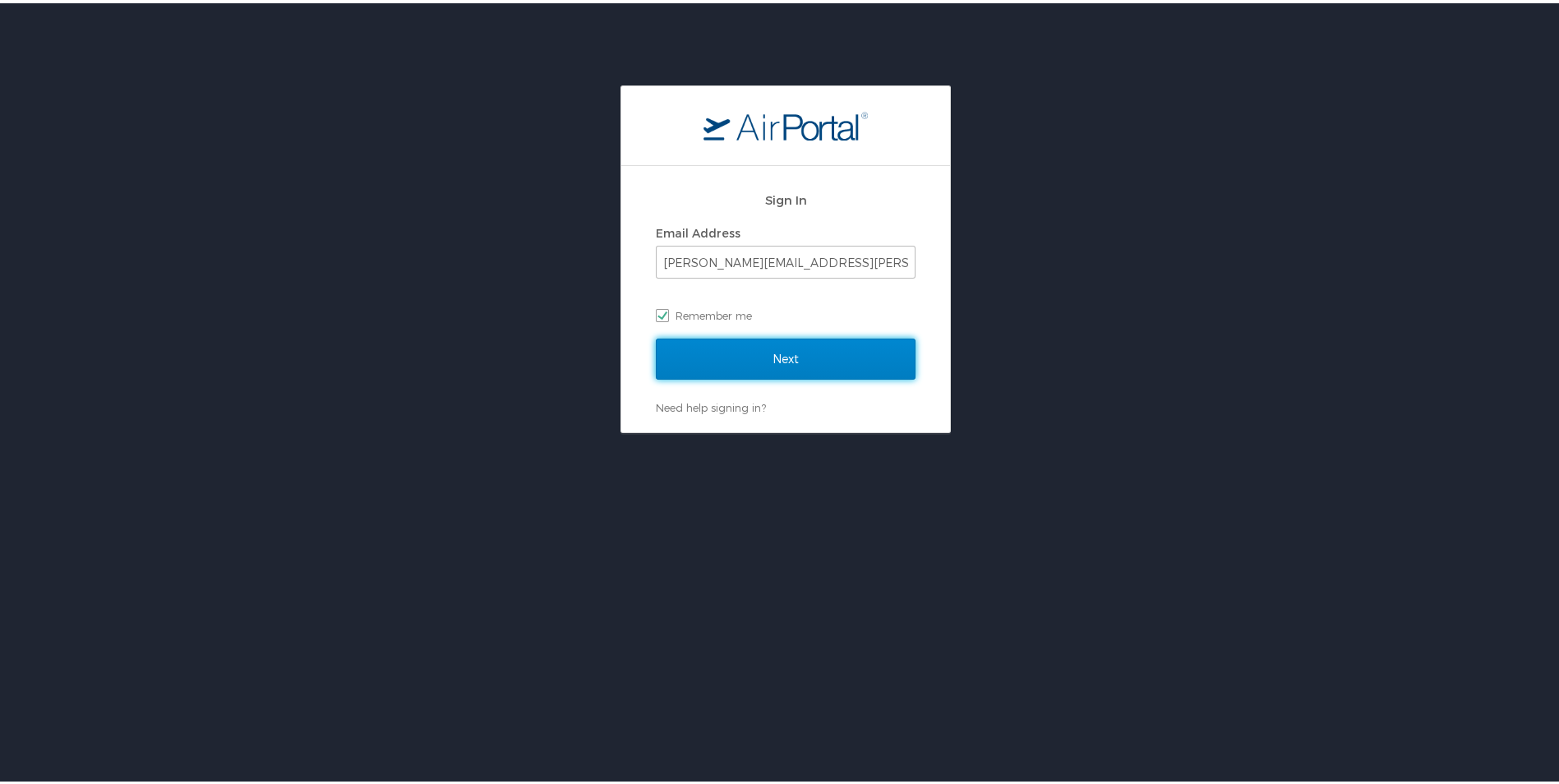
click at [798, 367] on input "Next" at bounding box center [785, 355] width 259 height 41
